Goal: Task Accomplishment & Management: Use online tool/utility

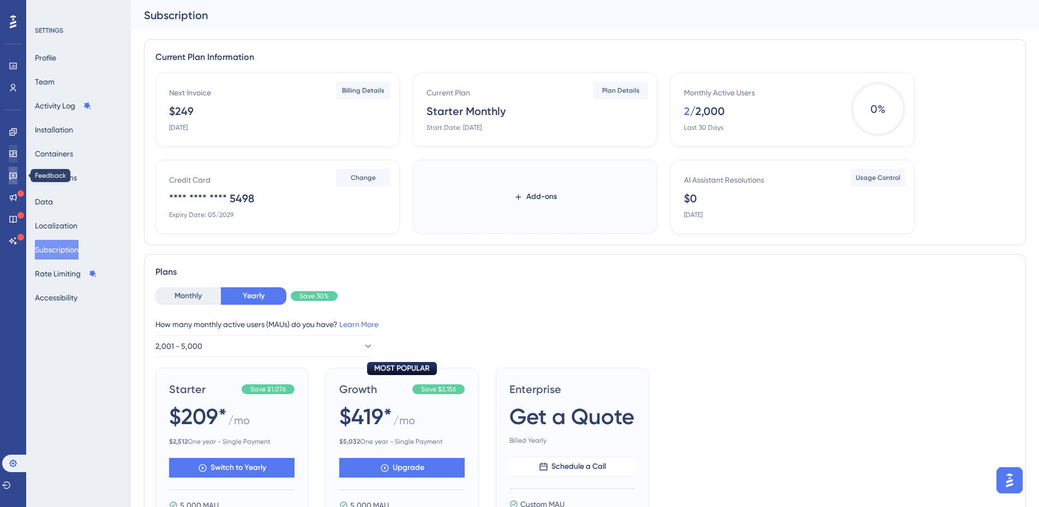
drag, startPoint x: 12, startPoint y: 176, endPoint x: 13, endPoint y: 154, distance: 22.4
click at [12, 175] on icon at bounding box center [13, 176] width 8 height 7
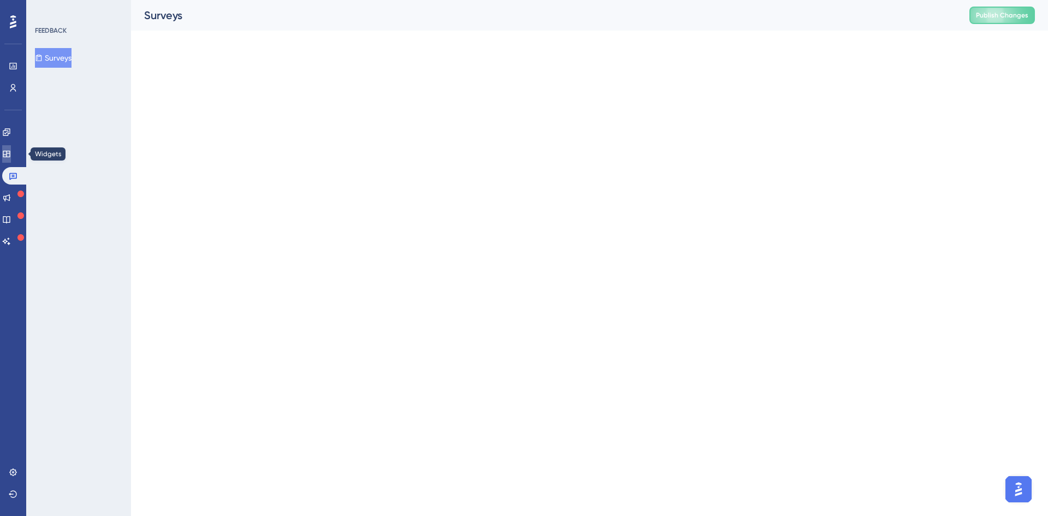
click at [11, 152] on icon at bounding box center [6, 154] width 9 height 9
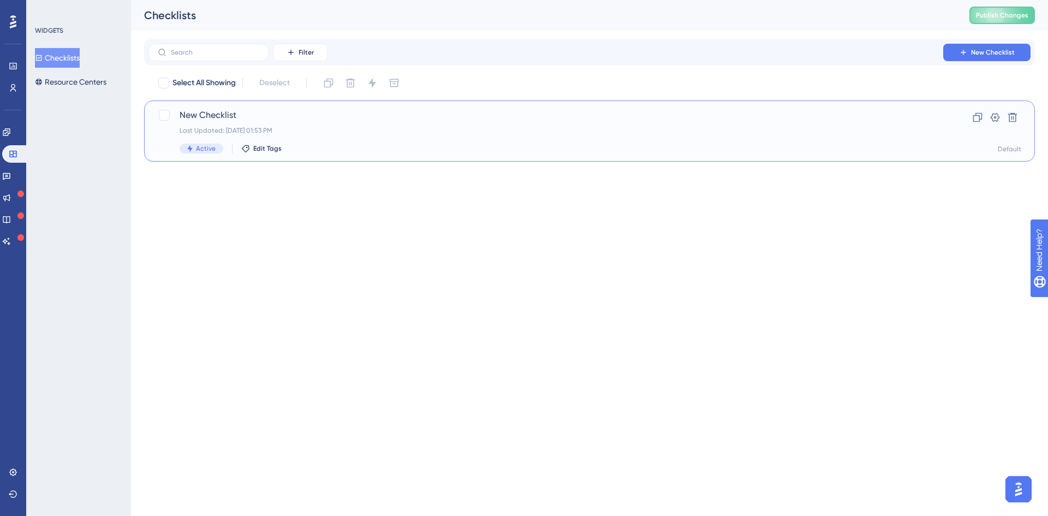
click at [244, 113] on span "New Checklist" at bounding box center [546, 115] width 732 height 13
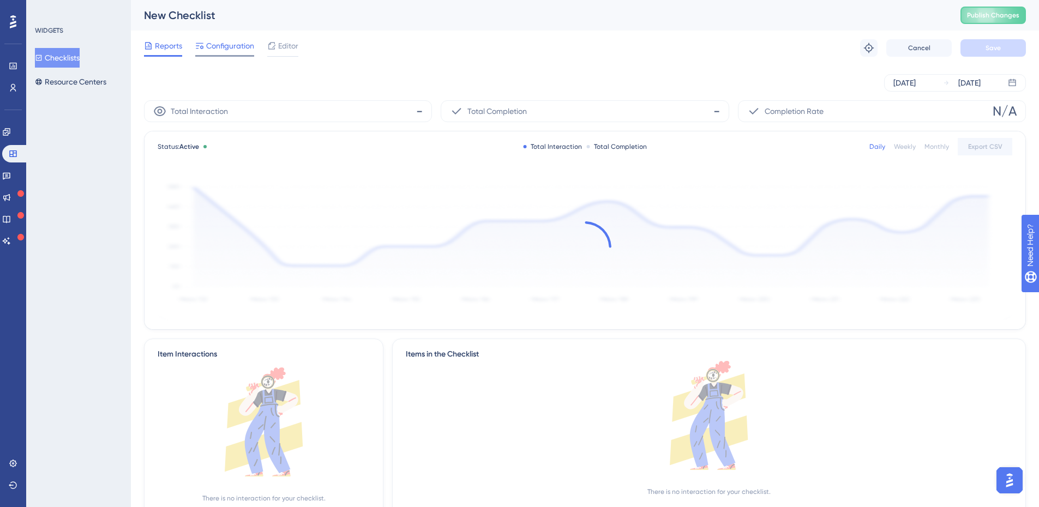
click at [228, 55] on div "Configuration" at bounding box center [224, 47] width 59 height 17
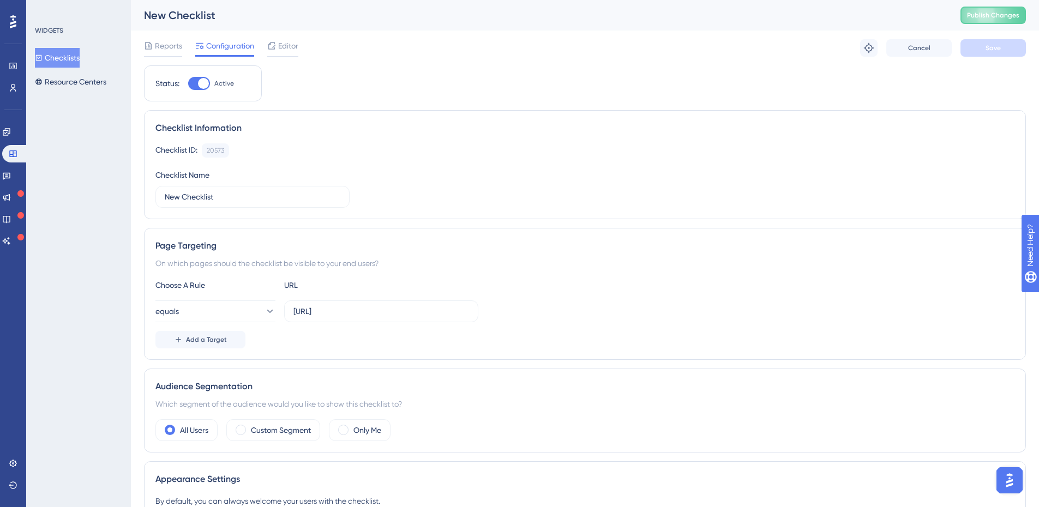
click at [208, 83] on div at bounding box center [203, 83] width 11 height 11
click at [188, 83] on input "Active" at bounding box center [188, 83] width 1 height 1
checkbox input "false"
click at [994, 50] on span "Save" at bounding box center [993, 48] width 15 height 9
click at [1001, 16] on span "Publish Changes" at bounding box center [993, 15] width 52 height 9
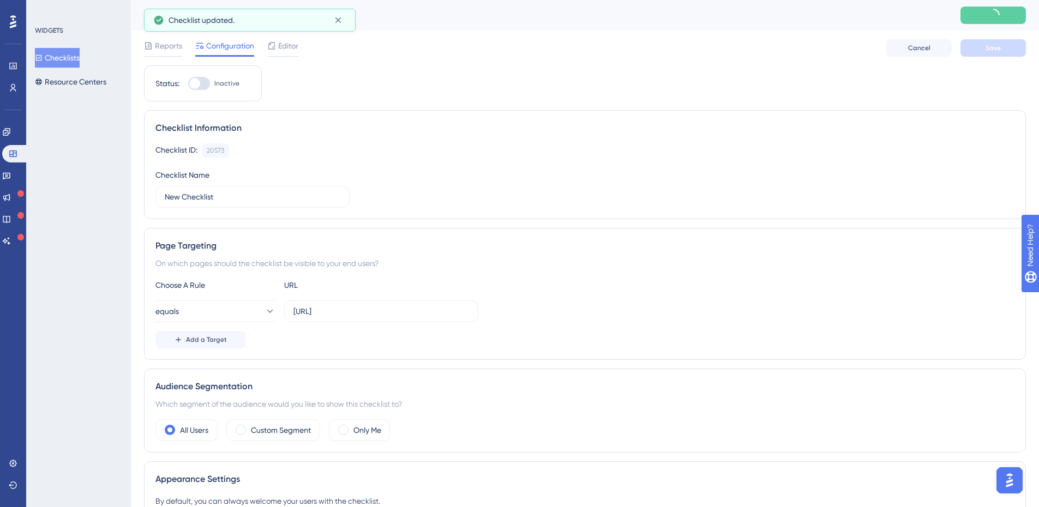
click at [536, 97] on div "Status: Inactive Checklist Information Checklist ID: 20573 Copy Checklist Name …" at bounding box center [585, 485] width 882 height 841
click at [339, 20] on icon at bounding box center [338, 20] width 11 height 11
click at [382, 70] on div "Status: Inactive Checklist Information Checklist ID: 20573 Copy Checklist Name …" at bounding box center [585, 485] width 882 height 841
click at [341, 19] on icon at bounding box center [338, 20] width 11 height 11
click at [381, 78] on div "Status: Inactive Checklist Information Checklist ID: 20573 Copy Checklist Name …" at bounding box center [585, 485] width 882 height 841
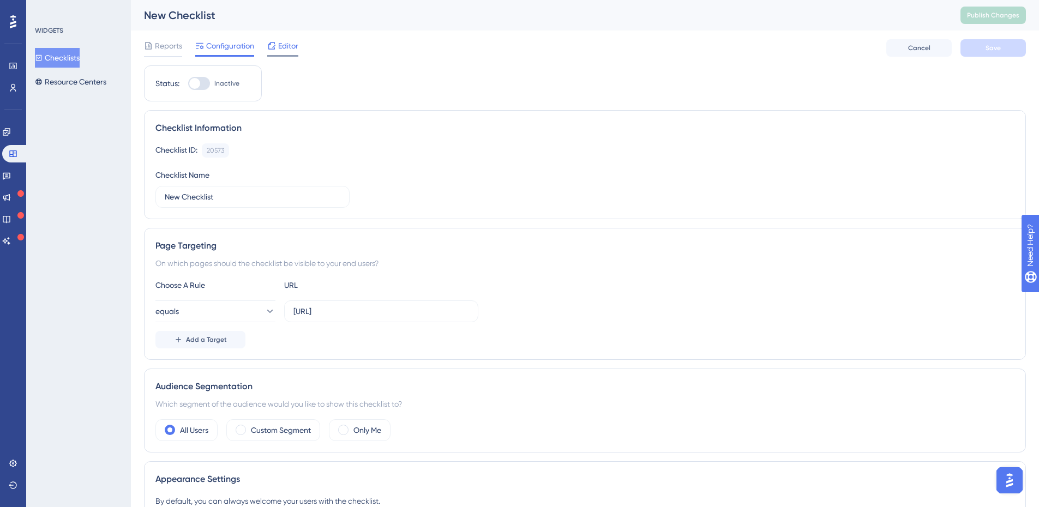
click at [278, 43] on span "Editor" at bounding box center [288, 45] width 20 height 13
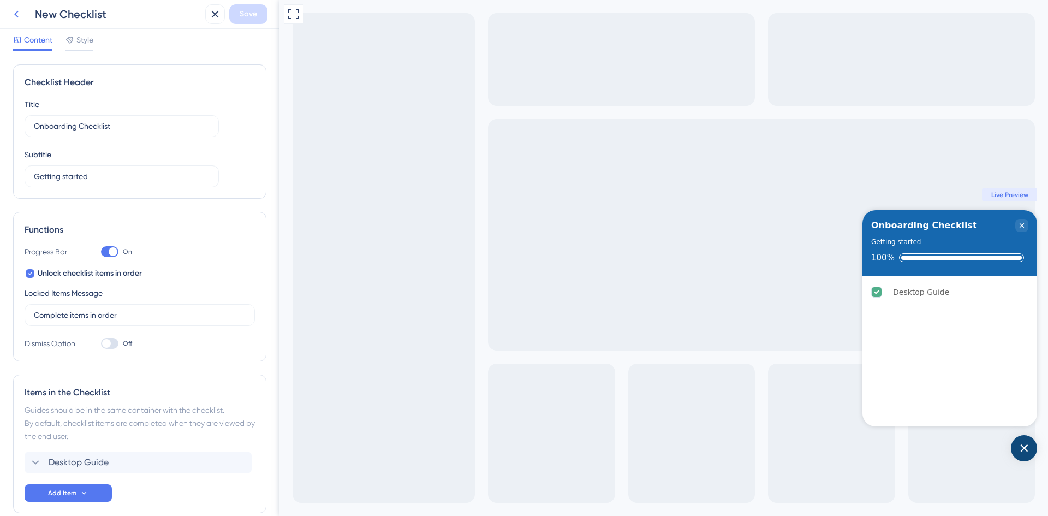
click at [10, 14] on icon at bounding box center [16, 14] width 13 height 13
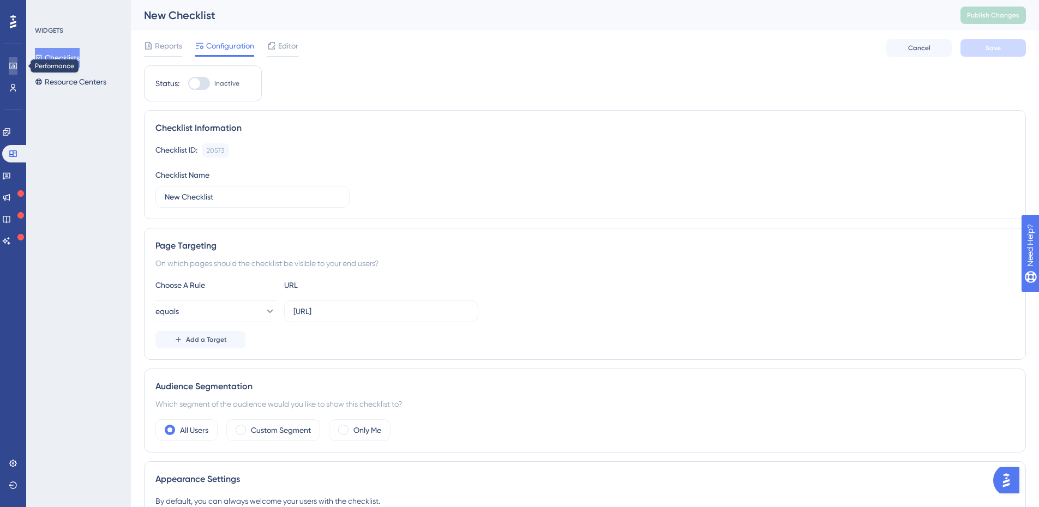
click at [10, 65] on icon at bounding box center [12, 66] width 7 height 7
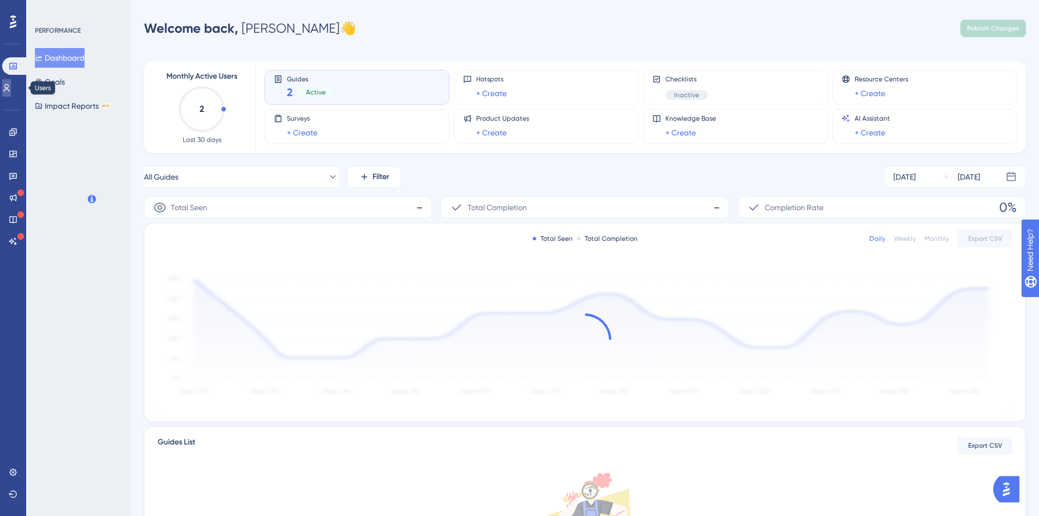
click at [8, 88] on link at bounding box center [6, 87] width 9 height 17
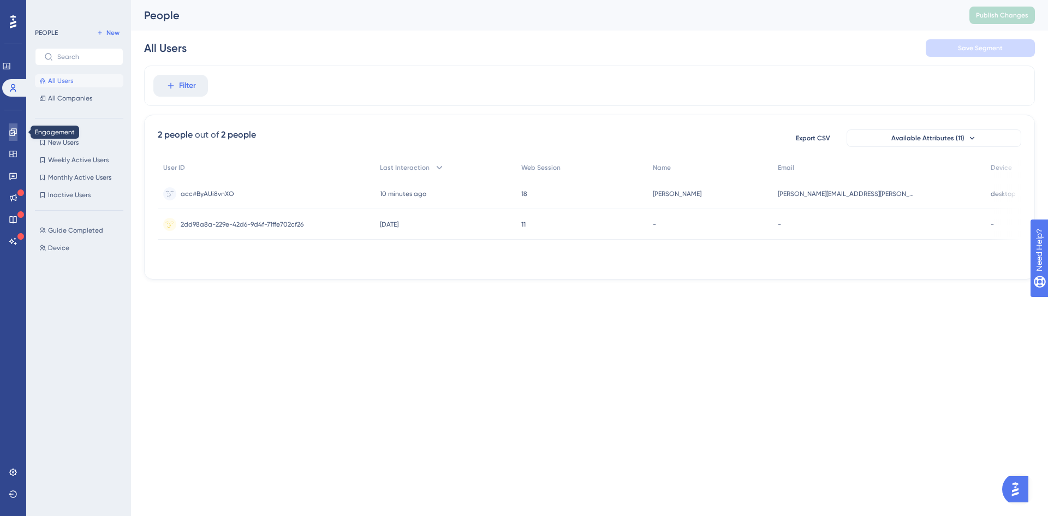
click at [14, 132] on icon at bounding box center [12, 131] width 7 height 7
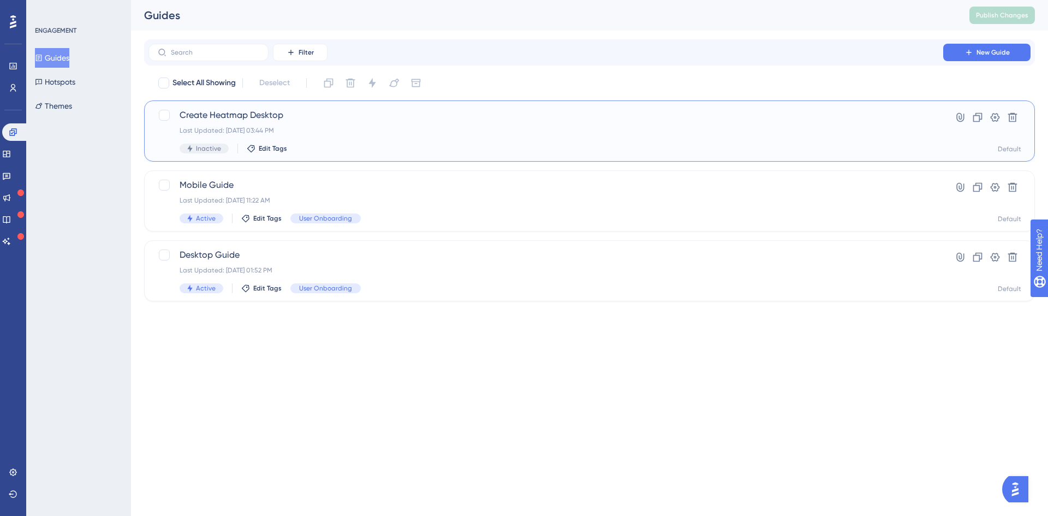
click at [382, 135] on div "Create Heatmap Desktop Last Updated: Sep 30 2025, 03:44 PM Inactive Edit Tags" at bounding box center [546, 131] width 732 height 45
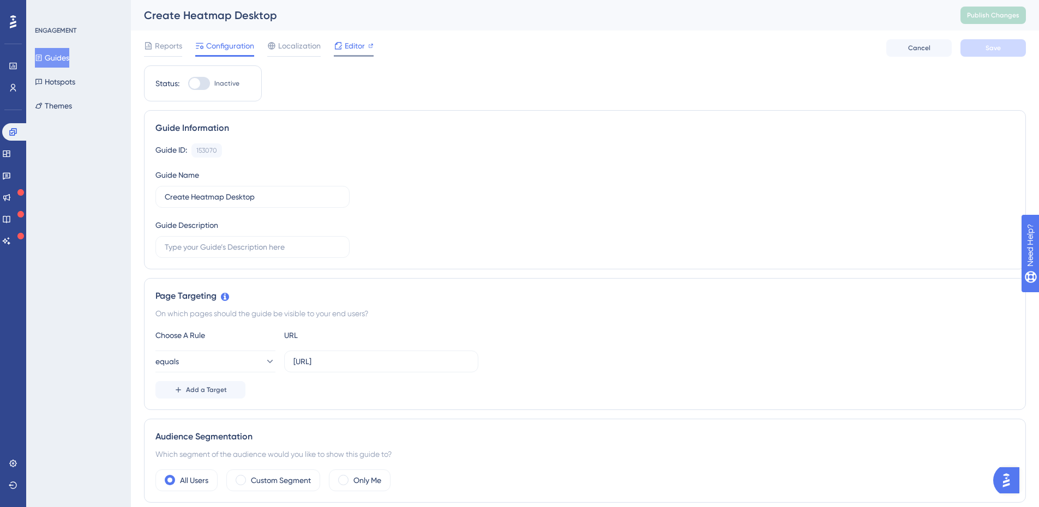
click at [356, 50] on span "Editor" at bounding box center [355, 45] width 20 height 13
click at [216, 150] on div "153070" at bounding box center [206, 150] width 21 height 9
click at [68, 62] on button "Guides" at bounding box center [52, 58] width 34 height 20
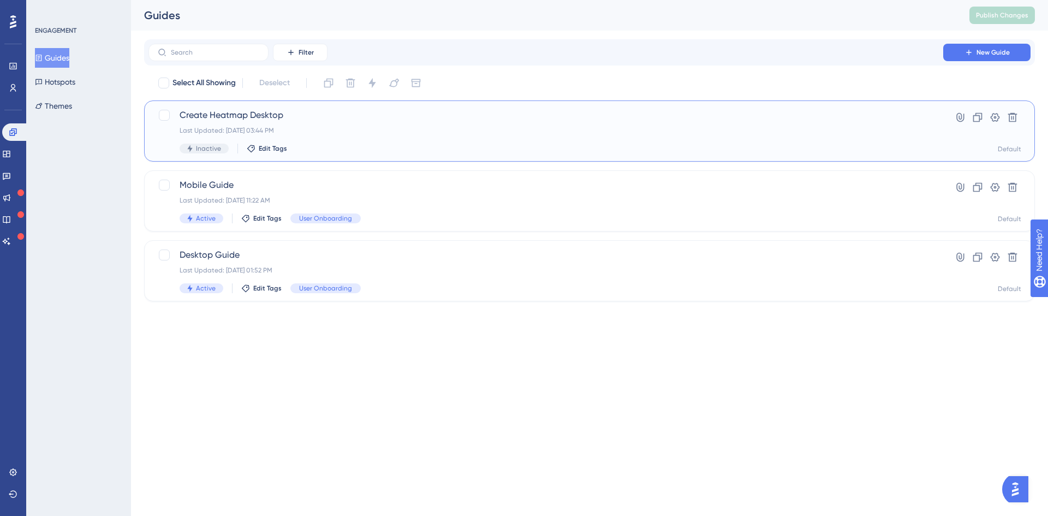
click at [407, 119] on span "Create Heatmap Desktop" at bounding box center [546, 115] width 732 height 13
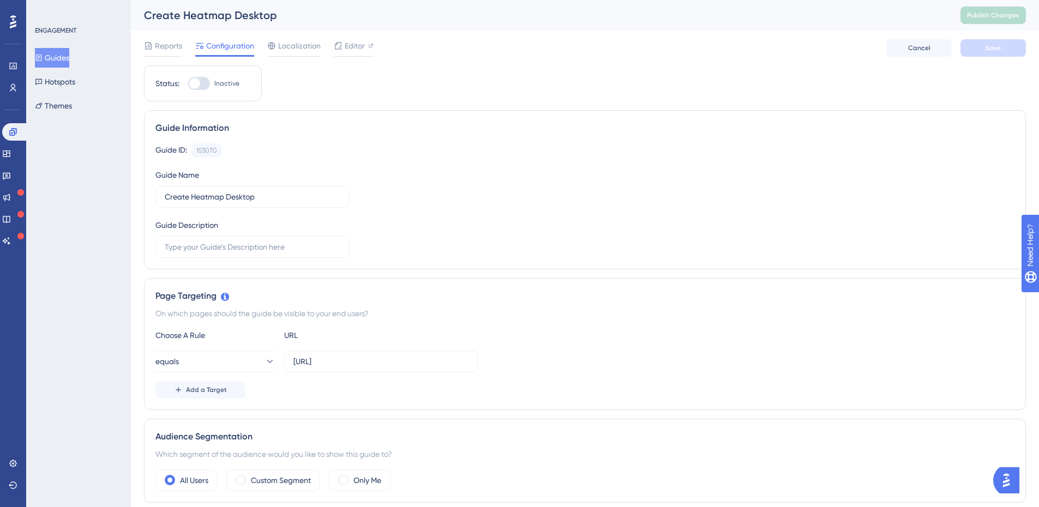
click at [63, 61] on button "Guides" at bounding box center [52, 58] width 34 height 20
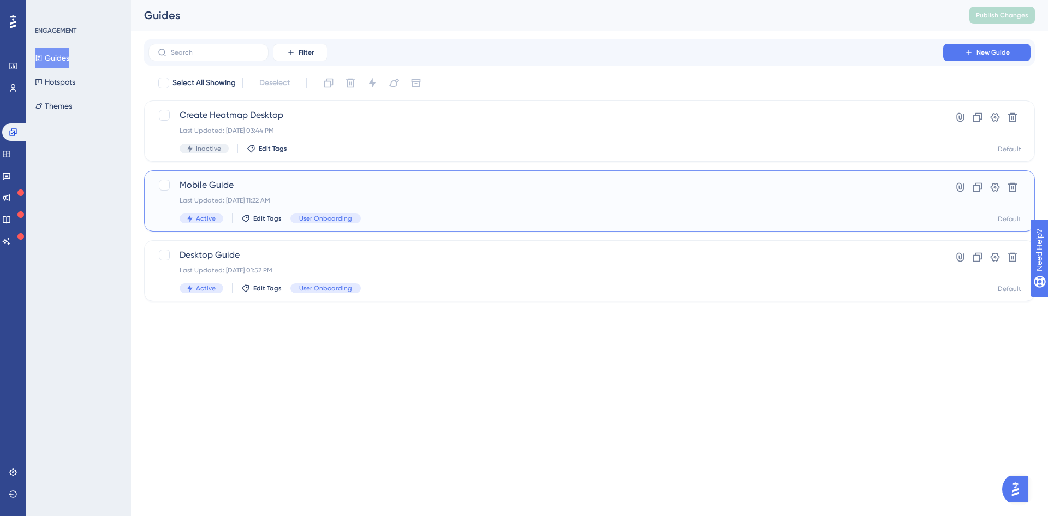
click at [346, 190] on span "Mobile Guide" at bounding box center [546, 184] width 732 height 13
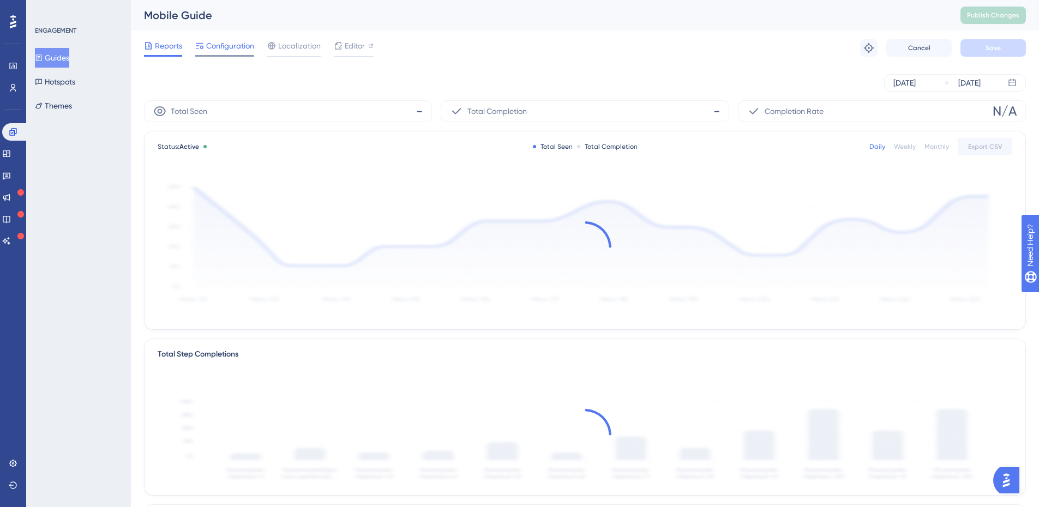
click at [224, 44] on span "Configuration" at bounding box center [230, 45] width 48 height 13
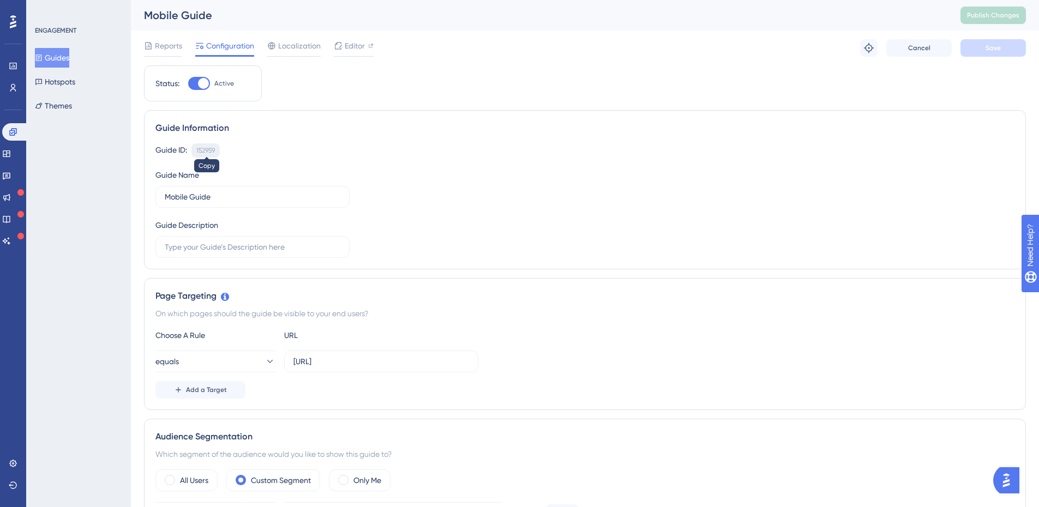
click at [213, 154] on div "152959" at bounding box center [205, 150] width 19 height 9
click at [206, 147] on div "152959" at bounding box center [205, 150] width 19 height 9
click at [69, 61] on button "Guides" at bounding box center [52, 58] width 34 height 20
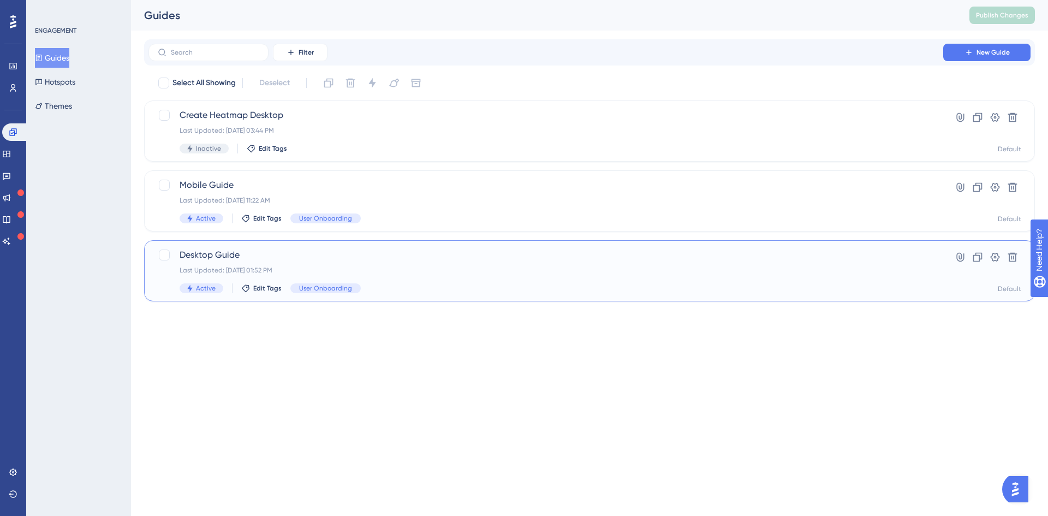
click at [244, 257] on span "Desktop Guide" at bounding box center [546, 254] width 732 height 13
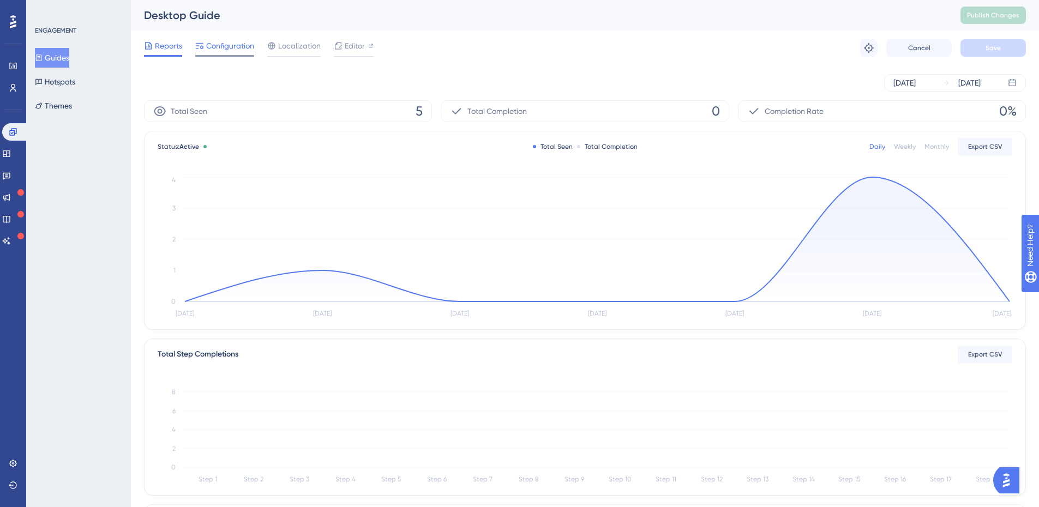
click at [212, 54] on div "Configuration" at bounding box center [224, 47] width 59 height 17
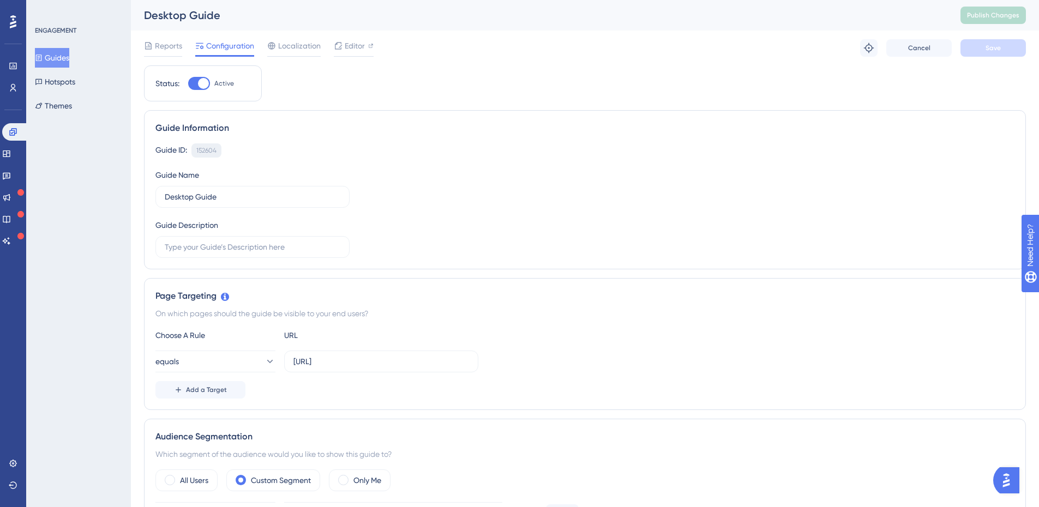
click at [210, 149] on div "152604" at bounding box center [206, 150] width 20 height 9
click at [17, 51] on div "Performance Users" at bounding box center [12, 64] width 17 height 66
click at [63, 60] on button "Guides" at bounding box center [52, 58] width 34 height 20
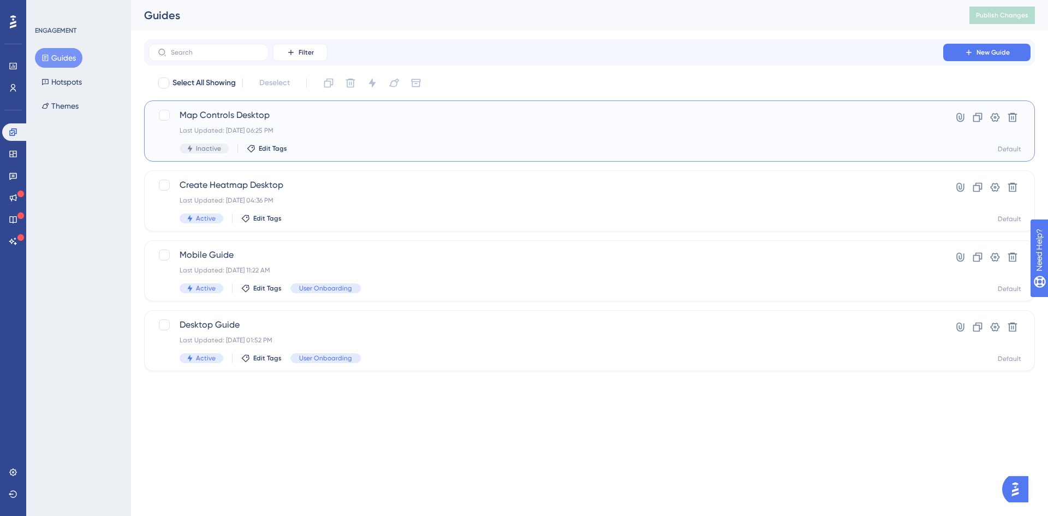
click at [366, 116] on span "Map Controls Desktop" at bounding box center [546, 115] width 732 height 13
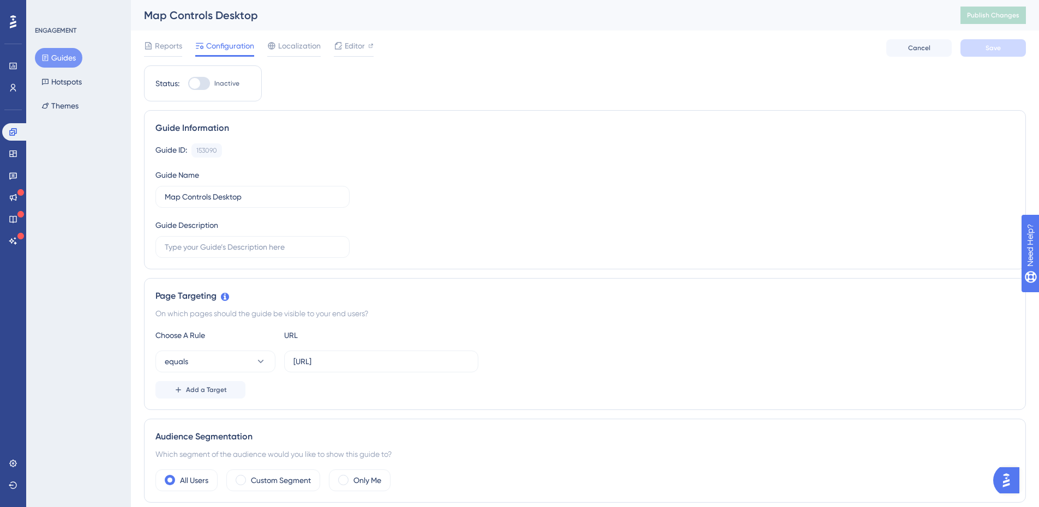
click at [203, 80] on div at bounding box center [199, 83] width 22 height 13
click at [188, 83] on input "Inactive" at bounding box center [188, 83] width 1 height 1
checkbox input "true"
click at [979, 50] on button "Save" at bounding box center [993, 47] width 65 height 17
click at [997, 18] on span "Publish Changes" at bounding box center [993, 15] width 52 height 9
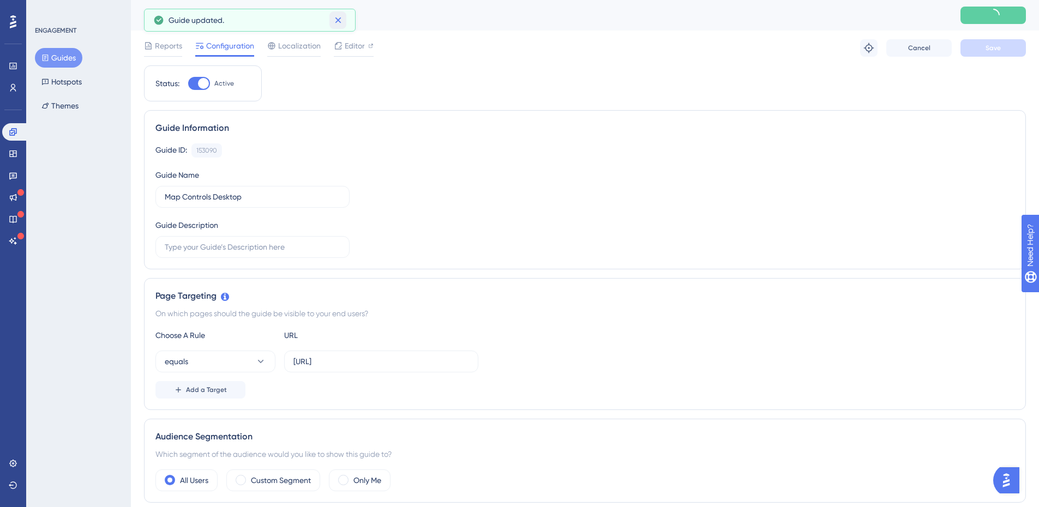
click at [340, 22] on icon at bounding box center [338, 20] width 6 height 6
click at [61, 61] on button "Guides" at bounding box center [58, 58] width 47 height 20
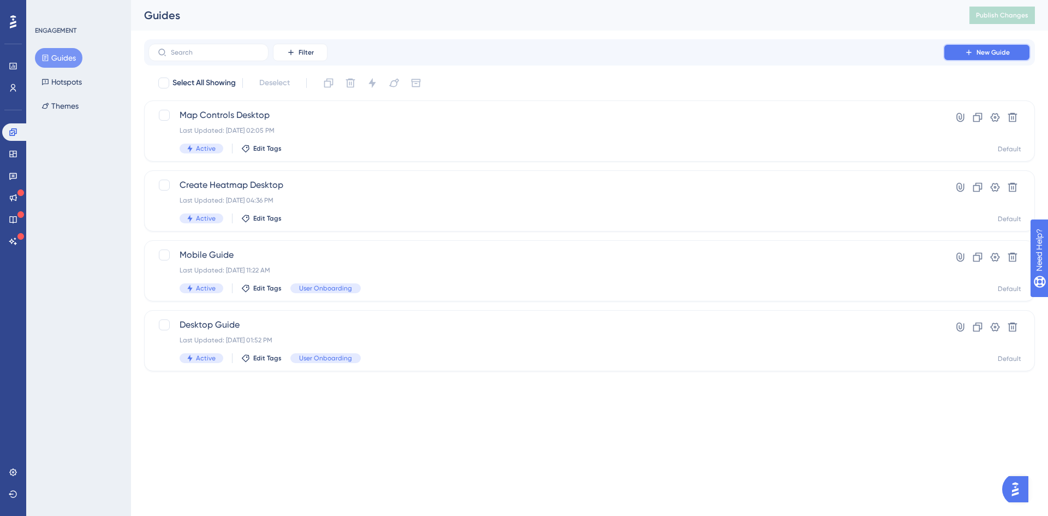
click at [958, 54] on button "New Guide" at bounding box center [986, 52] width 87 height 17
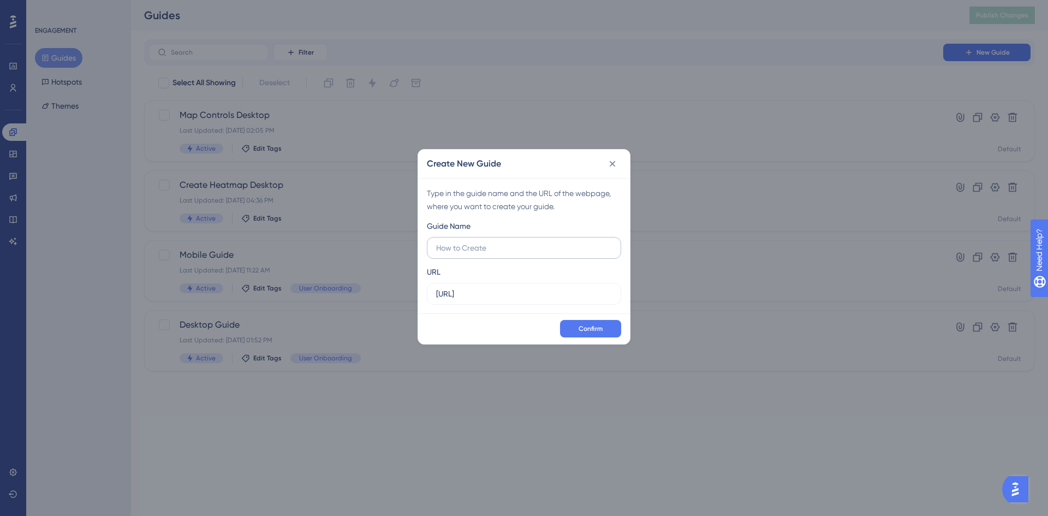
click at [520, 252] on input "text" at bounding box center [524, 248] width 176 height 12
type input "Analytics Desktop"
